Goal: Task Accomplishment & Management: Complete application form

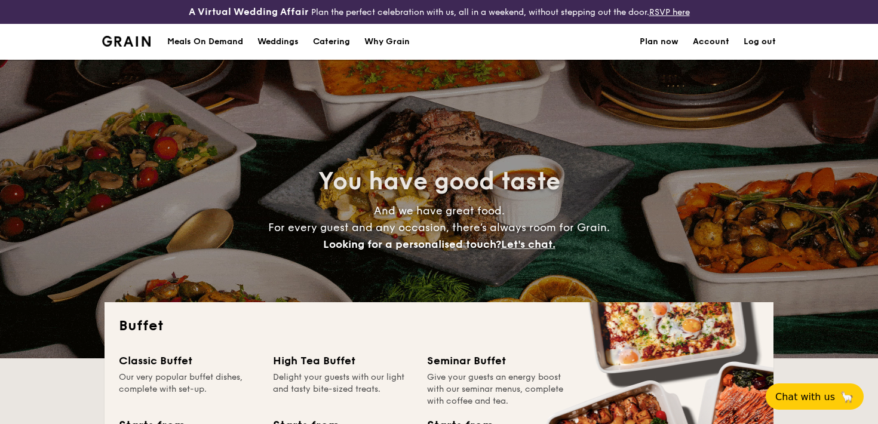
select select
click at [196, 44] on div "Meals On Demand" at bounding box center [205, 42] width 76 height 36
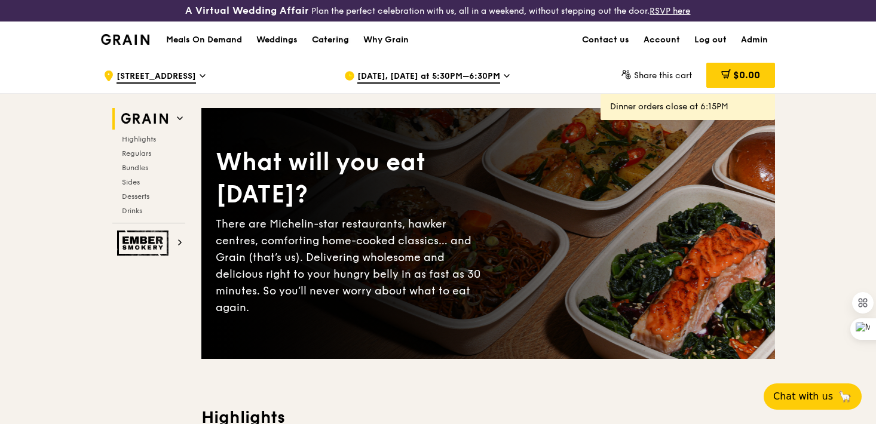
click at [318, 30] on div "Catering" at bounding box center [330, 40] width 37 height 36
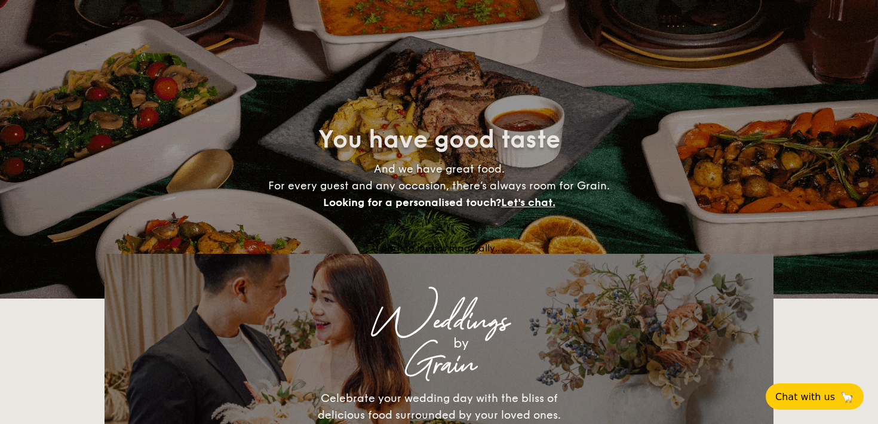
select select
